Goal: Task Accomplishment & Management: Use online tool/utility

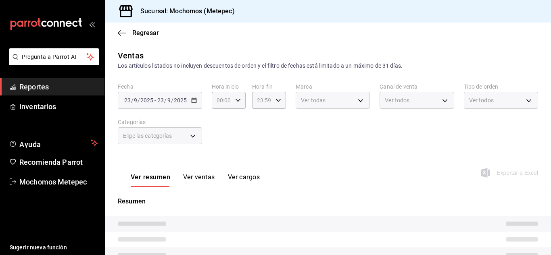
type input "23:58"
type input "c9cbc288-c827-488d-81f5-370afefb1912,46081463-7037-4dd2-a9ab-e56ff6a8fa7c,bf958…"
type input "2365f74e-aa6b-4392-bdf2-72765591bddf"
type input "PARROT,UBER_EATS,RAPPI,DIDI_FOOD,ONLINE"
type input "3a236ed8-2e24-47ca-8e59-ead494492482,da8509e8-5fca-4f62-958e-973104937870,EXTER…"
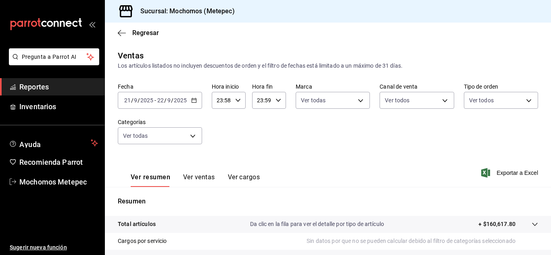
click at [194, 100] on \(Stroke\) "button" at bounding box center [194, 100] width 4 height 0
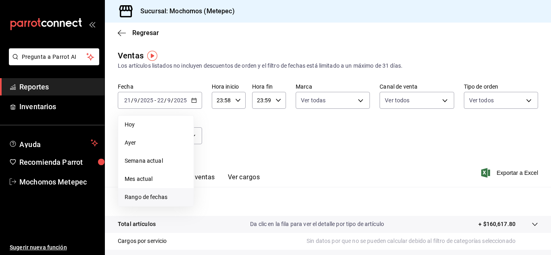
click at [167, 198] on span "Rango de fechas" at bounding box center [156, 197] width 63 height 8
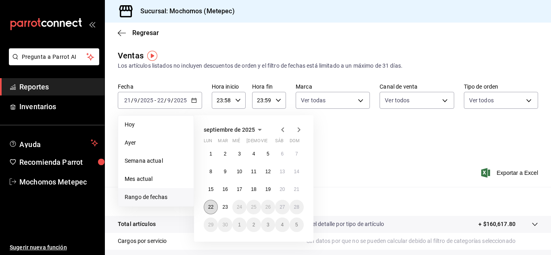
click at [215, 204] on button "22" at bounding box center [211, 207] width 14 height 15
click at [223, 204] on abbr "23" at bounding box center [224, 207] width 5 height 6
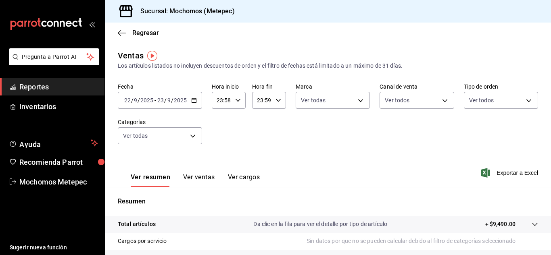
click at [230, 105] on input "23:58" at bounding box center [222, 100] width 20 height 16
click at [220, 150] on span "05" at bounding box center [220, 148] width 4 height 6
type input "05:58"
click at [279, 103] on div at bounding box center [275, 127] width 551 height 255
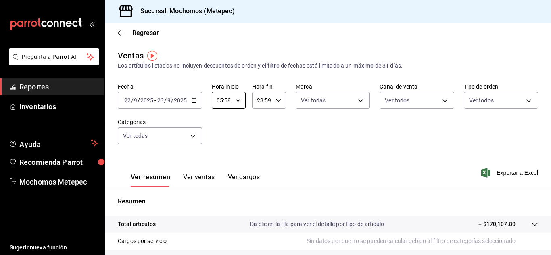
click at [279, 103] on div "23:59 Hora fin" at bounding box center [269, 100] width 34 height 17
click at [261, 142] on span "05" at bounding box center [259, 143] width 4 height 6
click at [274, 126] on button "00" at bounding box center [275, 121] width 13 height 16
type input "05:00"
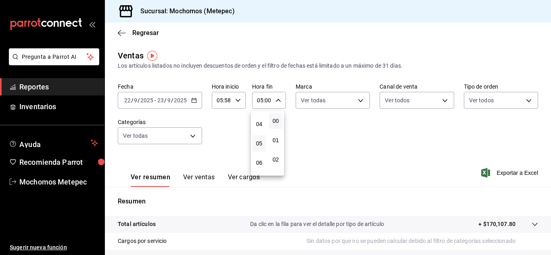
click at [316, 109] on div at bounding box center [275, 127] width 551 height 255
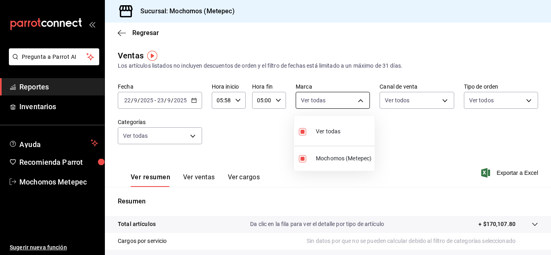
click at [318, 105] on body "Pregunta a Parrot AI Reportes Inventarios Ayuda Recomienda Parrot Mochomos Mete…" at bounding box center [275, 127] width 551 height 255
click at [390, 102] on div at bounding box center [275, 127] width 551 height 255
click at [390, 102] on body "Pregunta a Parrot AI Reportes Inventarios Ayuda Recomienda Parrot Mochomos Mete…" at bounding box center [275, 127] width 551 height 255
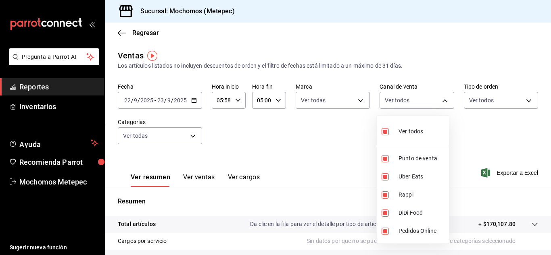
click at [480, 108] on div at bounding box center [275, 127] width 551 height 255
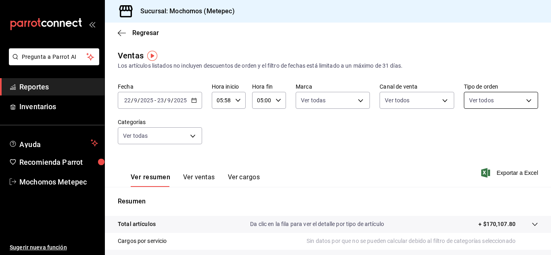
click at [479, 106] on body "Pregunta a Parrot AI Reportes Inventarios Ayuda Recomienda Parrot Mochomos Mete…" at bounding box center [275, 127] width 551 height 255
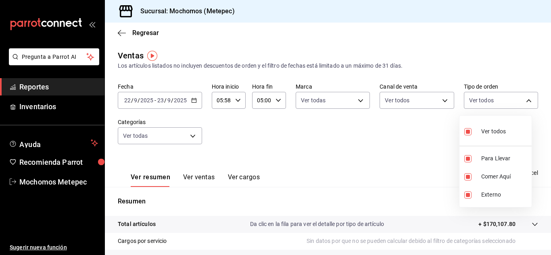
click at [172, 131] on div at bounding box center [275, 127] width 551 height 255
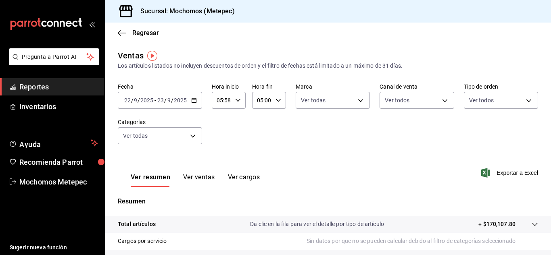
click at [172, 131] on body "Pregunta a Parrot AI Reportes Inventarios Ayuda Recomienda Parrot Mochomos Mete…" at bounding box center [275, 127] width 551 height 255
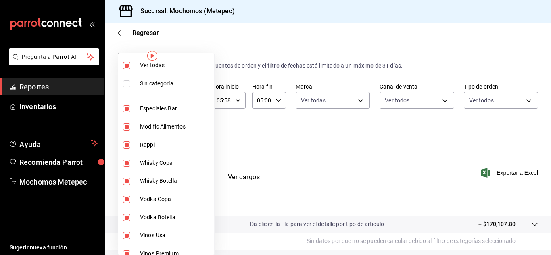
click at [329, 162] on div at bounding box center [275, 127] width 551 height 255
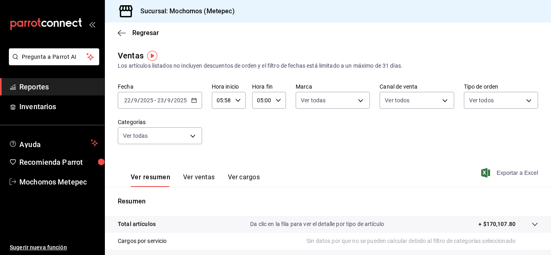
click at [504, 173] on span "Exportar a Excel" at bounding box center [510, 173] width 55 height 10
click at [497, 172] on span "Exportar a Excel" at bounding box center [510, 173] width 55 height 10
click at [137, 35] on span "Regresar" at bounding box center [145, 33] width 27 height 8
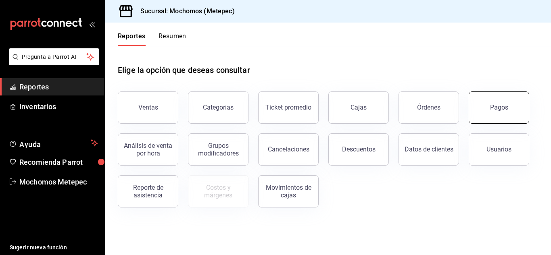
click at [485, 109] on button "Pagos" at bounding box center [499, 108] width 60 height 32
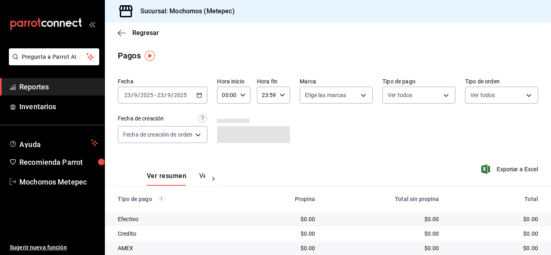
click at [197, 94] on icon "button" at bounding box center [199, 95] width 6 height 6
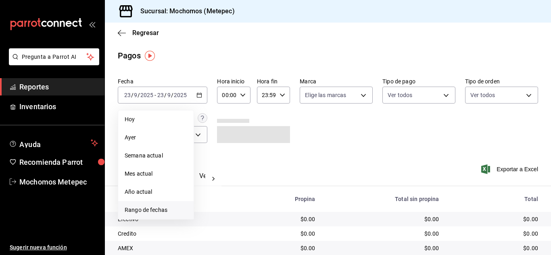
click at [152, 206] on span "Rango de fechas" at bounding box center [156, 210] width 63 height 8
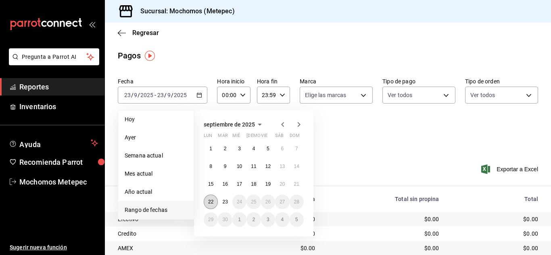
click at [212, 203] on abbr "22" at bounding box center [210, 202] width 5 height 6
click at [223, 203] on abbr "23" at bounding box center [224, 202] width 5 height 6
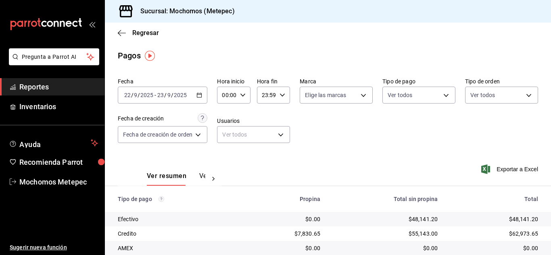
click at [239, 97] on div "00:00 Hora inicio" at bounding box center [233, 95] width 33 height 17
click at [226, 107] on span "05" at bounding box center [226, 109] width 3 height 6
type input "05:00"
click at [274, 95] on div at bounding box center [275, 127] width 551 height 255
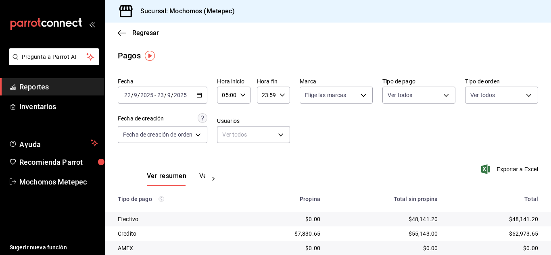
click at [274, 95] on input "23:59" at bounding box center [266, 95] width 19 height 16
click at [262, 147] on button "05" at bounding box center [264, 151] width 13 height 16
click at [283, 107] on div "00" at bounding box center [281, 115] width 16 height 19
click at [283, 114] on span "00" at bounding box center [280, 116] width 3 height 6
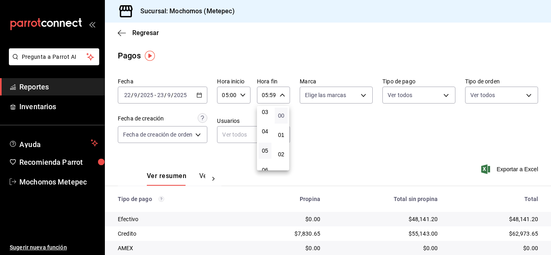
type input "05:00"
click at [331, 100] on div at bounding box center [275, 127] width 551 height 255
click at [331, 100] on body "Pregunta a Parrot AI Reportes Inventarios Ayuda Recomienda Parrot Mochomos Mete…" at bounding box center [275, 127] width 551 height 255
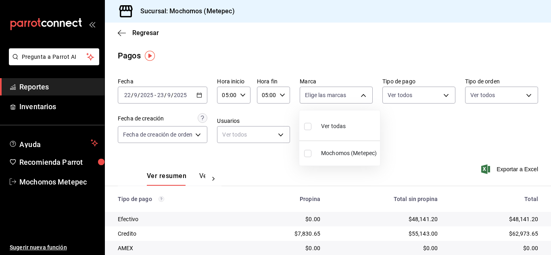
click at [325, 129] on span "Ver todas" at bounding box center [333, 126] width 25 height 8
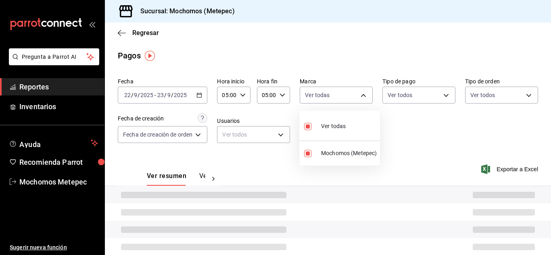
type input "2365f74e-aa6b-4392-bdf2-72765591bddf"
checkbox input "true"
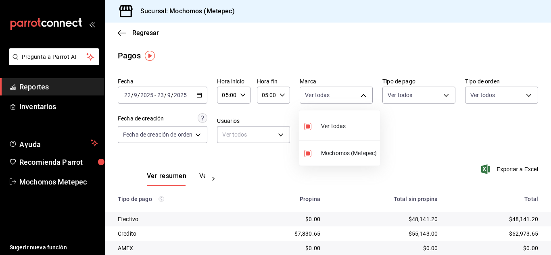
click at [411, 95] on div at bounding box center [275, 127] width 551 height 255
click at [411, 95] on body "Pregunta a Parrot AI Reportes Inventarios Ayuda Recomienda Parrot Mochomos Mete…" at bounding box center [275, 127] width 551 height 255
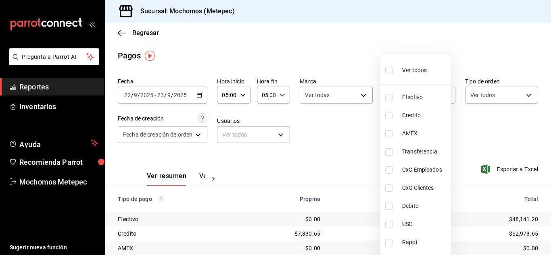
click at [412, 69] on span "Ver todos" at bounding box center [414, 70] width 25 height 8
type input "188bd14d-3513-42cc-9f46-285d81389660,34ef211f-a798-45d1-ab41-0af7a85efbb2,c7bcb…"
checkbox input "true"
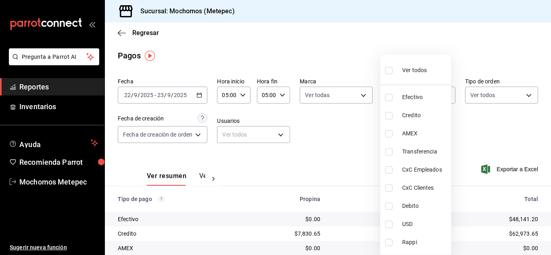
checkbox input "true"
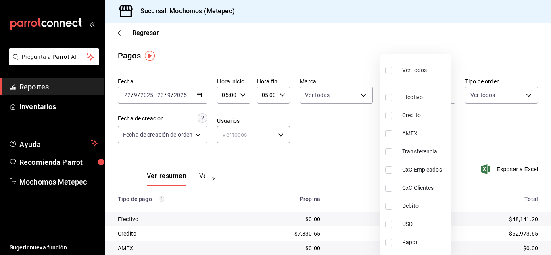
checkbox input "true"
click at [484, 100] on div at bounding box center [275, 127] width 551 height 255
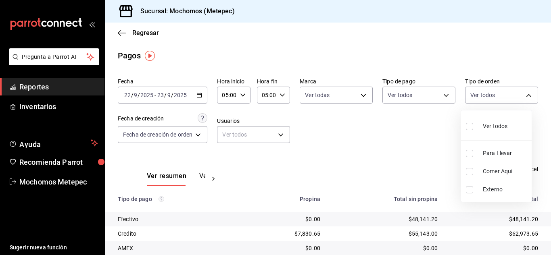
click at [484, 100] on body "Pregunta a Parrot AI Reportes Inventarios Ayuda Recomienda Parrot Mochomos Mete…" at bounding box center [275, 127] width 551 height 255
click at [484, 100] on div at bounding box center [275, 127] width 551 height 255
click at [484, 104] on div "Fecha 2025-09-22 22 / 9 / 2025 - 2025-09-23 23 / 9 / 2025 Hora inicio 05:00 Hor…" at bounding box center [328, 114] width 420 height 78
click at [483, 95] on body "Pregunta a Parrot AI Reportes Inventarios Ayuda Recomienda Parrot Mochomos Mete…" at bounding box center [275, 127] width 551 height 255
click at [478, 125] on div "Ver todos" at bounding box center [487, 125] width 42 height 17
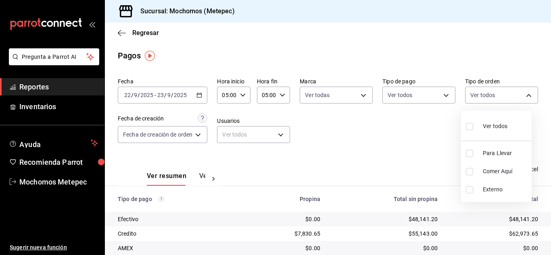
type input "3a236ed8-2e24-47ca-8e59-ead494492482,da8509e8-5fca-4f62-958e-973104937870,EXTER…"
checkbox input "true"
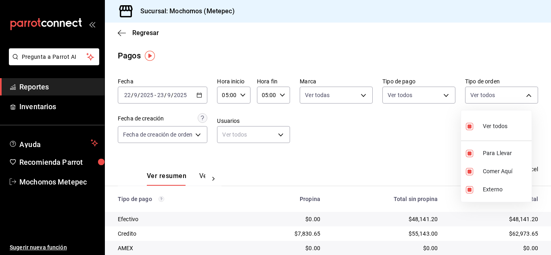
click at [190, 139] on div at bounding box center [275, 127] width 551 height 255
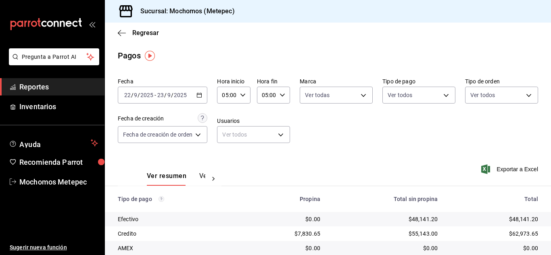
click at [190, 139] on body "Pregunta a Parrot AI Reportes Inventarios Ayuda Recomienda Parrot Mochomos Mete…" at bounding box center [275, 127] width 551 height 255
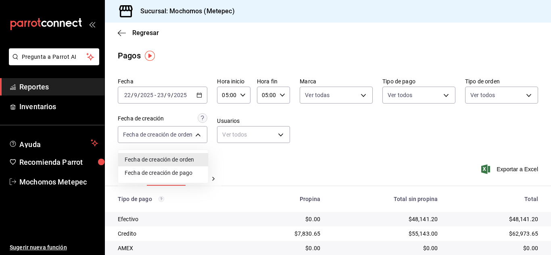
click at [504, 175] on div at bounding box center [275, 127] width 551 height 255
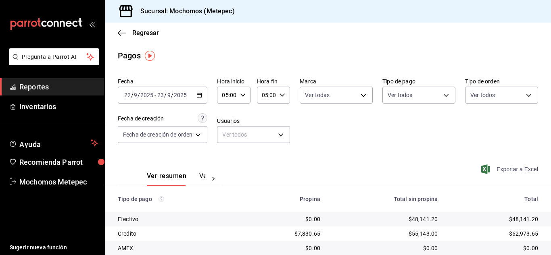
click at [502, 171] on span "Exportar a Excel" at bounding box center [510, 170] width 55 height 10
click at [122, 28] on div "Regresar" at bounding box center [328, 33] width 446 height 21
click at [123, 30] on icon "button" at bounding box center [122, 32] width 8 height 7
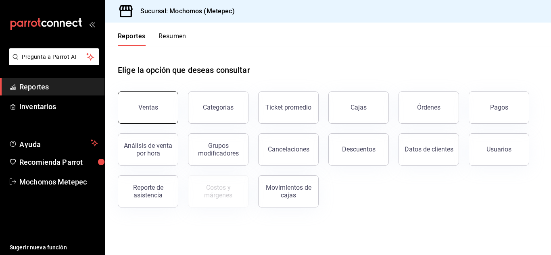
click at [155, 106] on div "Ventas" at bounding box center [148, 108] width 20 height 8
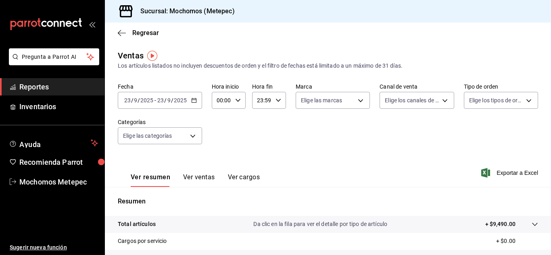
click at [192, 100] on icon "button" at bounding box center [194, 101] width 6 height 6
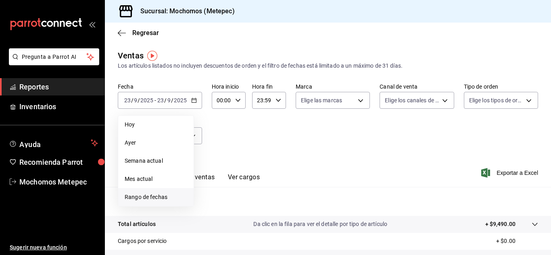
click at [157, 205] on li "Rango de fechas" at bounding box center [155, 197] width 75 height 18
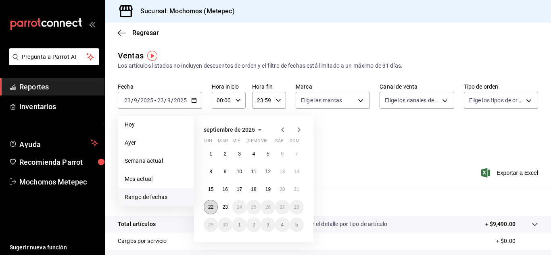
click at [210, 208] on abbr "22" at bounding box center [210, 207] width 5 height 6
click at [223, 208] on abbr "23" at bounding box center [224, 207] width 5 height 6
